Goal: Task Accomplishment & Management: Use online tool/utility

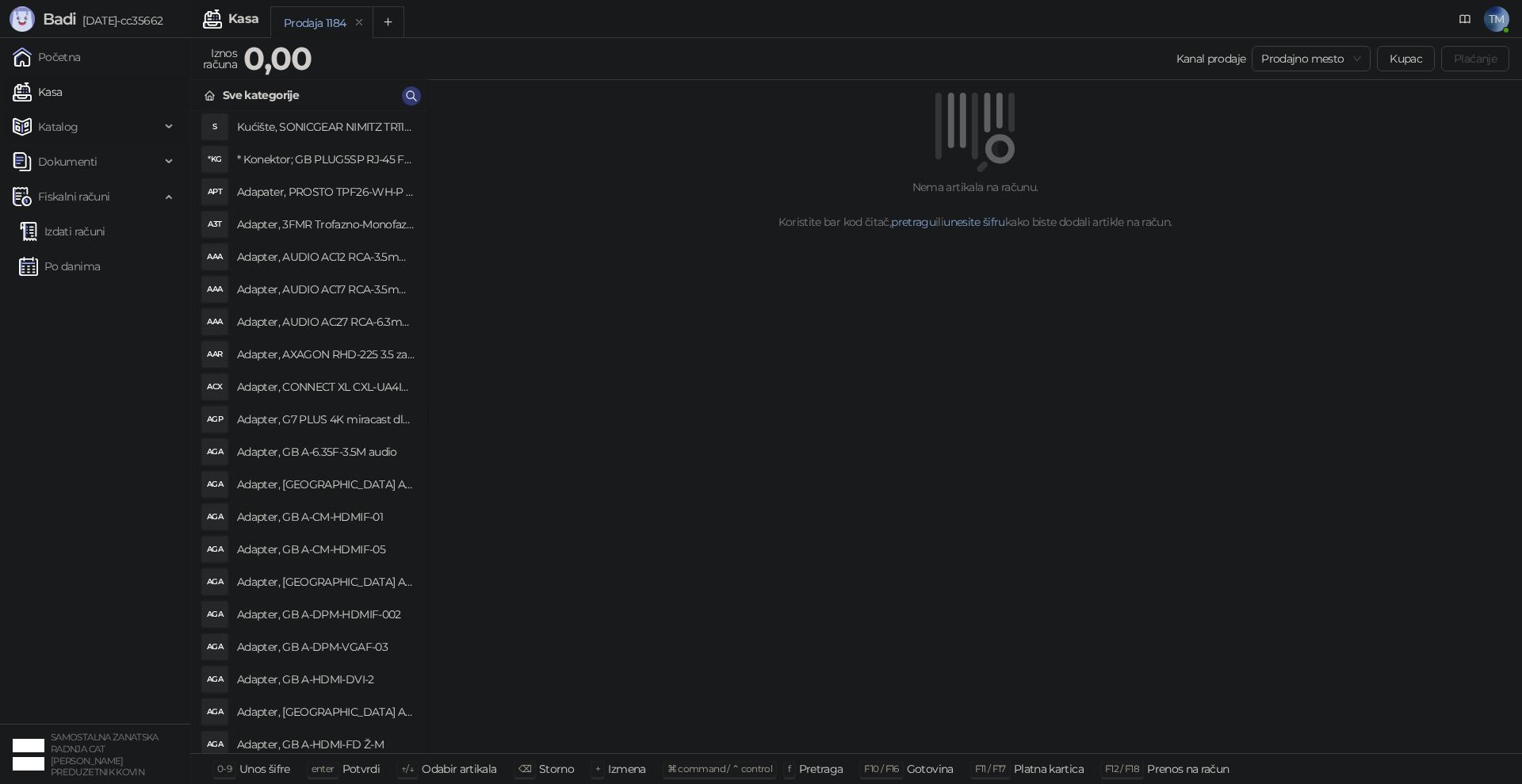
click at [83, 129] on span "Katalog" at bounding box center [86, 127] width 147 height 31
click at [60, 226] on link "Artikli" at bounding box center [47, 231] width 56 height 31
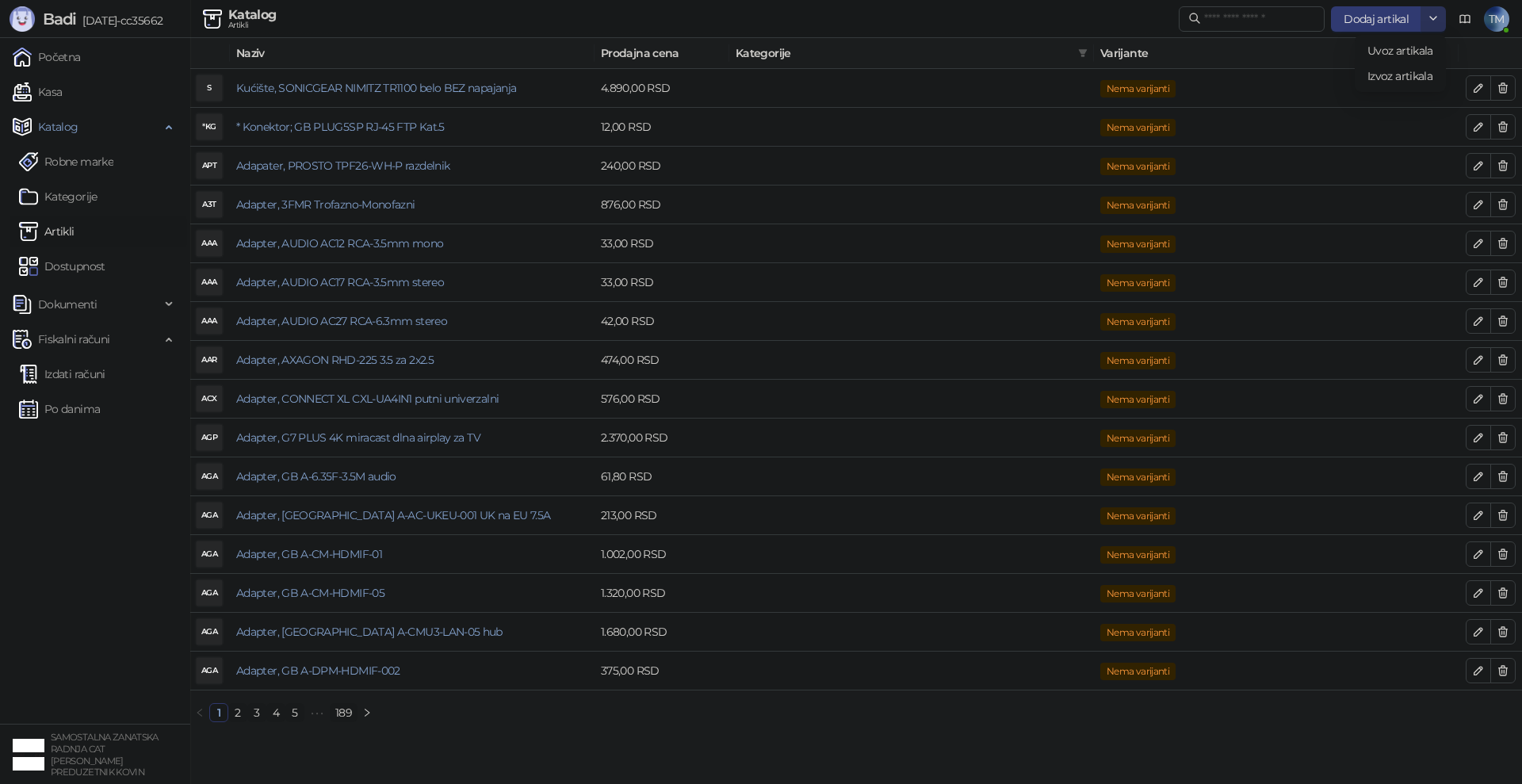
click at [1433, 20] on icon "button" at bounding box center [1433, 19] width 6 height 4
click at [1408, 47] on span "Uvoz artikala" at bounding box center [1400, 51] width 66 height 14
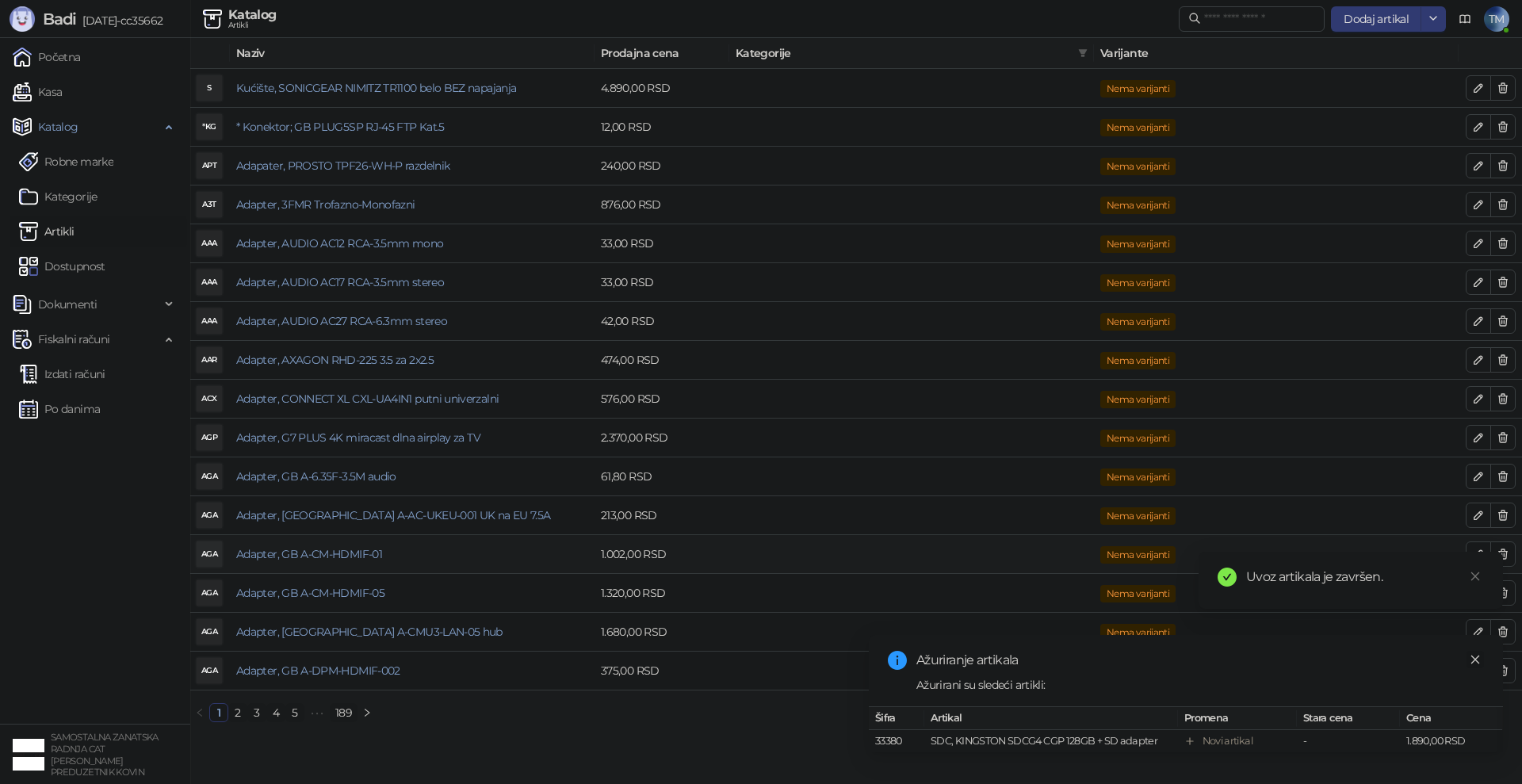
click at [1479, 654] on icon "close" at bounding box center [1475, 659] width 11 height 11
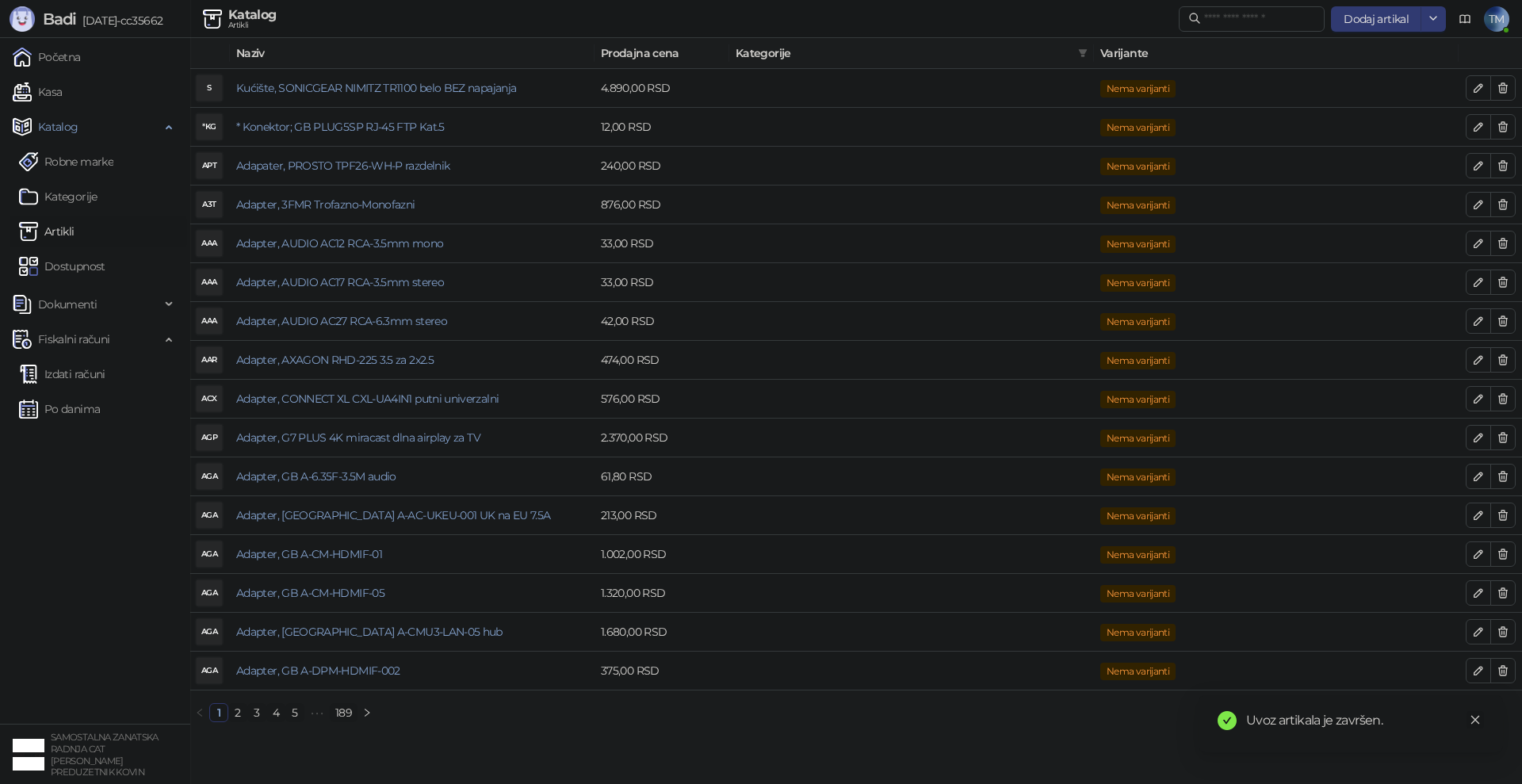
drag, startPoint x: 1476, startPoint y: 718, endPoint x: 1353, endPoint y: 631, distance: 150.7
click at [1475, 718] on icon "close" at bounding box center [1475, 719] width 11 height 11
click at [44, 91] on link "Kasa" at bounding box center [37, 92] width 49 height 31
